Goal: Transaction & Acquisition: Purchase product/service

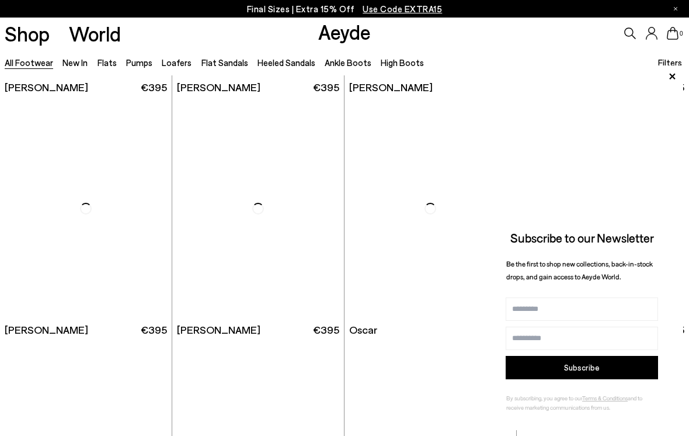
scroll to position [945, 0]
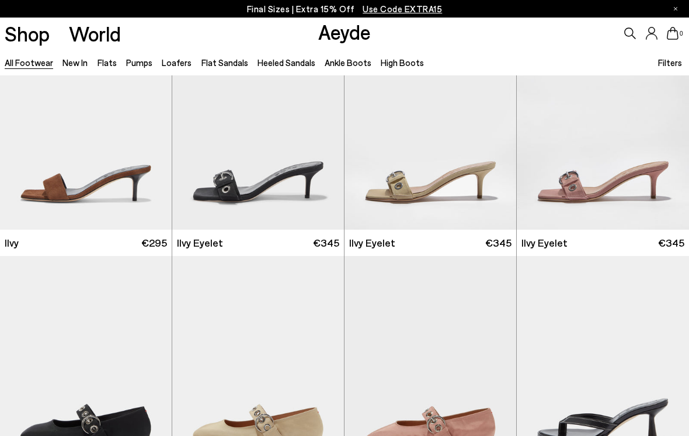
scroll to position [10745, 0]
